Goal: Information Seeking & Learning: Learn about a topic

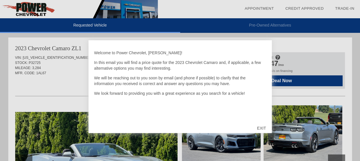
click at [261, 128] on div "EXIT" at bounding box center [261, 128] width 20 height 17
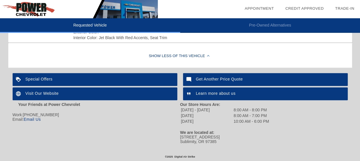
scroll to position [230, 0]
click at [135, 78] on div "Special Offers" at bounding box center [95, 79] width 165 height 13
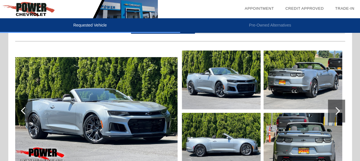
scroll to position [56, 0]
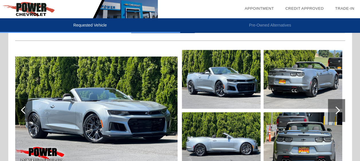
click at [141, 114] on img at bounding box center [96, 111] width 162 height 108
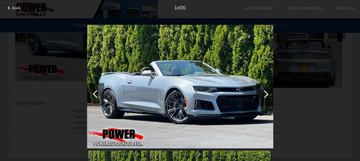
scroll to position [140, 0]
click at [265, 96] on div at bounding box center [264, 94] width 8 height 8
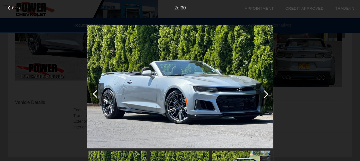
click at [265, 95] on div at bounding box center [264, 94] width 8 height 8
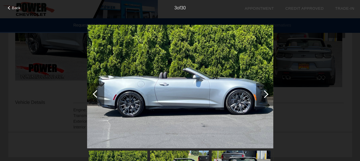
click at [265, 95] on div at bounding box center [264, 94] width 8 height 8
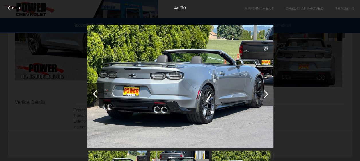
click at [265, 95] on div at bounding box center [264, 94] width 8 height 8
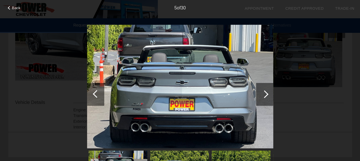
click at [265, 95] on div at bounding box center [264, 94] width 8 height 8
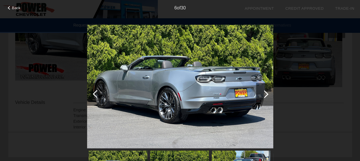
click at [265, 95] on div at bounding box center [264, 94] width 8 height 8
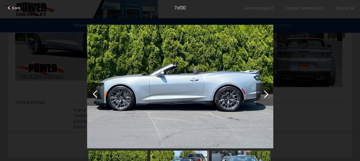
click at [265, 95] on div at bounding box center [264, 94] width 8 height 8
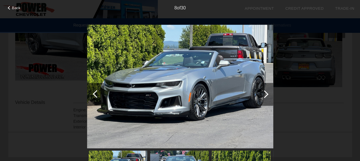
click at [265, 95] on div at bounding box center [264, 94] width 8 height 8
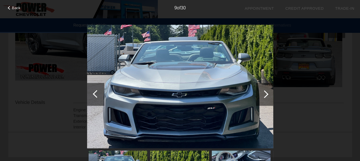
click at [265, 95] on div at bounding box center [264, 94] width 8 height 8
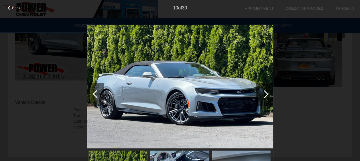
click at [265, 95] on div at bounding box center [264, 94] width 8 height 8
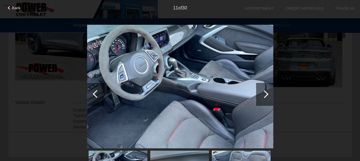
click at [265, 95] on div at bounding box center [264, 94] width 8 height 8
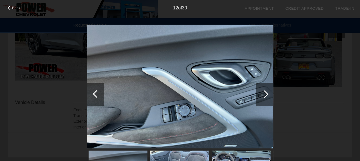
click at [265, 95] on div at bounding box center [264, 94] width 8 height 8
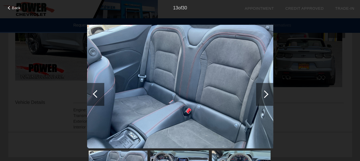
click at [265, 95] on div at bounding box center [264, 94] width 8 height 8
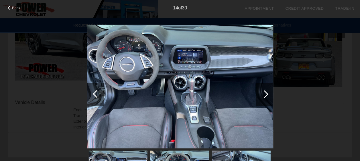
click at [265, 95] on div at bounding box center [264, 94] width 8 height 8
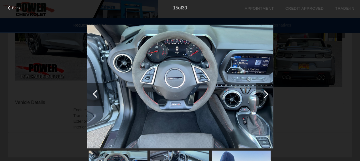
click at [265, 95] on div at bounding box center [264, 94] width 8 height 8
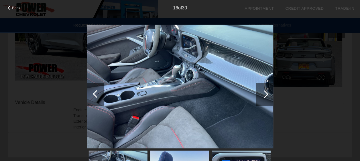
click at [265, 95] on div at bounding box center [264, 94] width 8 height 8
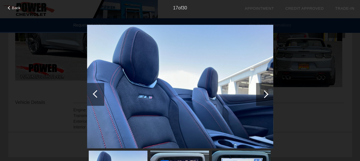
click at [265, 95] on div at bounding box center [264, 94] width 8 height 8
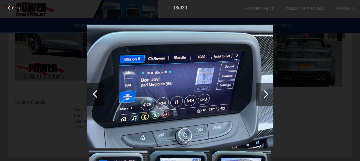
click at [265, 95] on div at bounding box center [264, 94] width 8 height 8
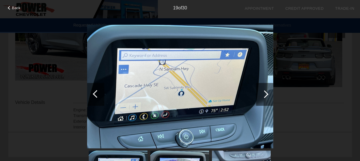
click at [265, 95] on div at bounding box center [264, 94] width 8 height 8
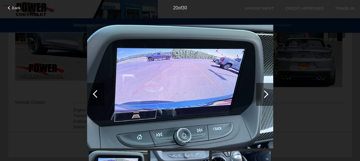
click at [265, 95] on div at bounding box center [264, 94] width 8 height 8
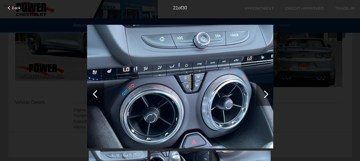
click at [265, 95] on div at bounding box center [264, 94] width 8 height 8
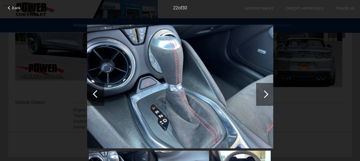
click at [265, 95] on div at bounding box center [264, 94] width 8 height 8
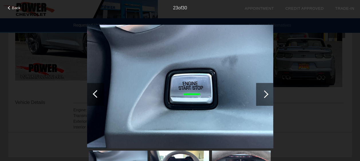
click at [265, 95] on div at bounding box center [264, 94] width 8 height 8
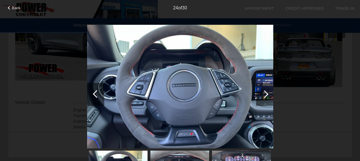
click at [96, 90] on div at bounding box center [95, 94] width 17 height 23
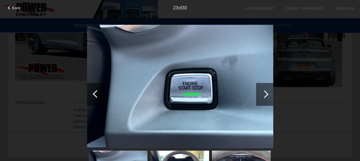
click at [260, 94] on div at bounding box center [264, 94] width 17 height 23
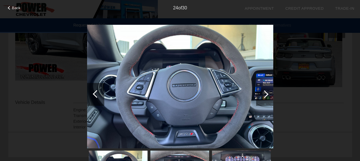
click at [260, 94] on div at bounding box center [264, 94] width 17 height 23
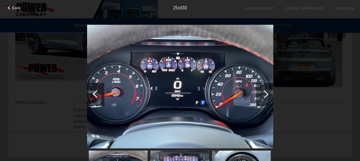
click at [260, 94] on div at bounding box center [264, 94] width 8 height 8
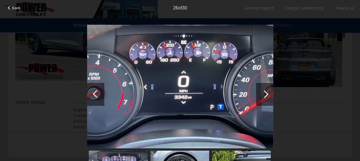
click at [260, 94] on div at bounding box center [264, 94] width 8 height 8
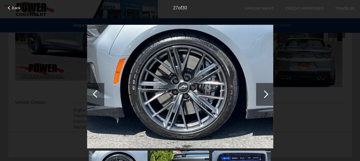
click at [260, 94] on div at bounding box center [264, 94] width 8 height 8
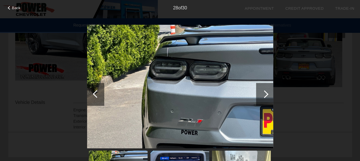
click at [260, 94] on div at bounding box center [264, 94] width 8 height 8
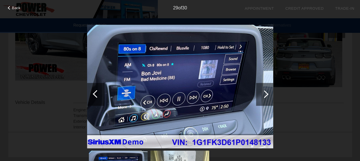
click at [260, 94] on div at bounding box center [264, 94] width 8 height 8
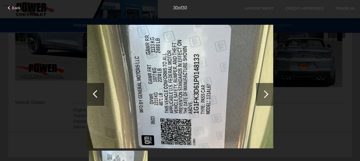
click at [260, 94] on div at bounding box center [264, 94] width 8 height 8
click at [264, 95] on div at bounding box center [264, 94] width 8 height 8
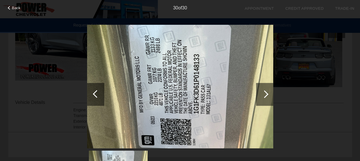
click at [264, 95] on div at bounding box center [264, 94] width 8 height 8
click at [269, 93] on div at bounding box center [264, 94] width 17 height 23
click at [95, 90] on div at bounding box center [95, 94] width 17 height 23
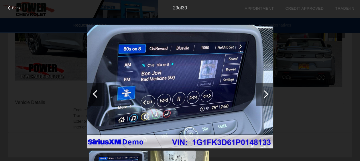
click at [95, 90] on div at bounding box center [95, 94] width 17 height 23
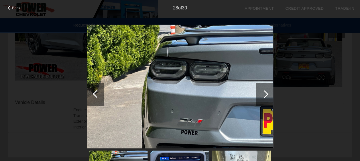
click at [95, 90] on div at bounding box center [95, 94] width 17 height 23
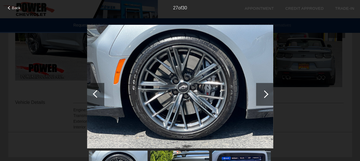
click at [95, 90] on div at bounding box center [95, 94] width 17 height 23
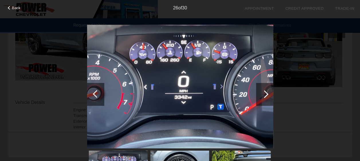
click at [95, 90] on div at bounding box center [95, 94] width 17 height 23
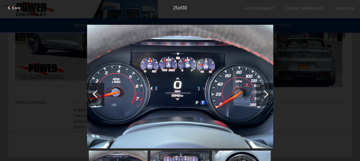
click at [95, 90] on div at bounding box center [95, 94] width 17 height 23
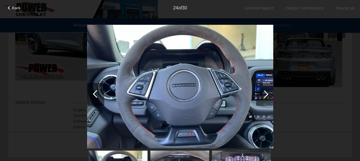
click at [95, 90] on div at bounding box center [95, 94] width 17 height 23
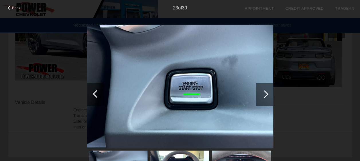
click at [95, 90] on div at bounding box center [95, 94] width 17 height 23
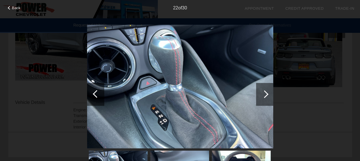
click at [95, 90] on div at bounding box center [95, 94] width 17 height 23
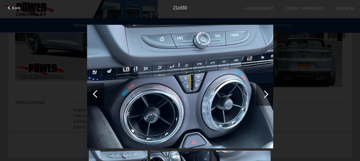
click at [95, 90] on div at bounding box center [95, 94] width 17 height 23
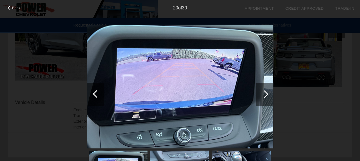
click at [95, 90] on div at bounding box center [95, 94] width 17 height 23
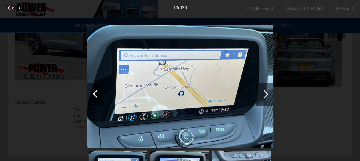
click at [95, 90] on div at bounding box center [95, 94] width 17 height 23
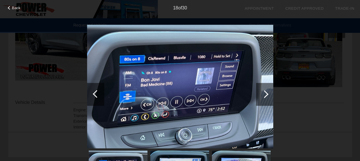
click at [95, 90] on div at bounding box center [95, 94] width 17 height 23
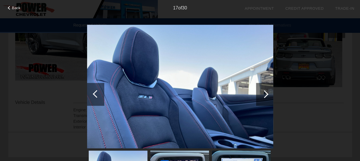
click at [95, 90] on div at bounding box center [95, 94] width 17 height 23
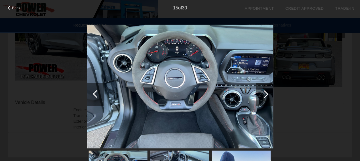
click at [95, 90] on div at bounding box center [95, 94] width 17 height 23
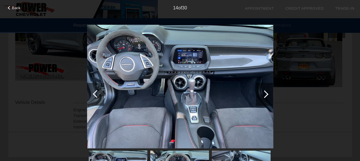
click at [95, 90] on div at bounding box center [95, 94] width 17 height 23
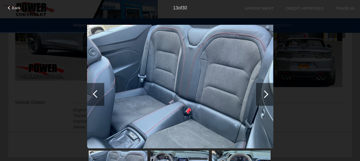
click at [95, 90] on div at bounding box center [95, 94] width 17 height 23
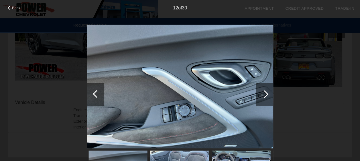
click at [95, 90] on div at bounding box center [95, 94] width 17 height 23
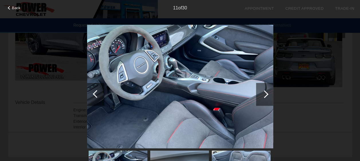
click at [95, 90] on div at bounding box center [95, 94] width 17 height 23
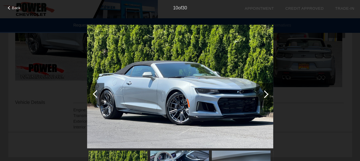
click at [95, 90] on div at bounding box center [95, 94] width 17 height 23
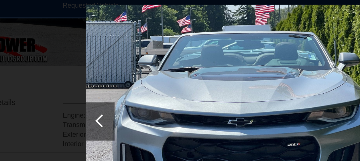
scroll to position [159, 0]
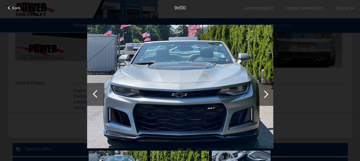
click at [15, 11] on div "9 of 30" at bounding box center [180, 5] width 360 height 11
click at [14, 7] on span "Back" at bounding box center [16, 8] width 9 height 4
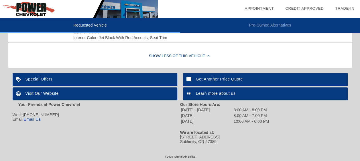
scroll to position [230, 0]
